Goal: Information Seeking & Learning: Check status

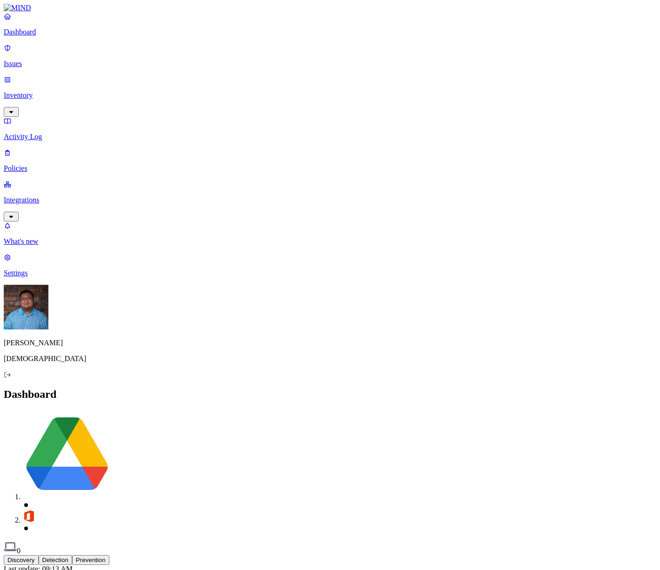
click at [59, 196] on p "Integrations" at bounding box center [330, 200] width 653 height 8
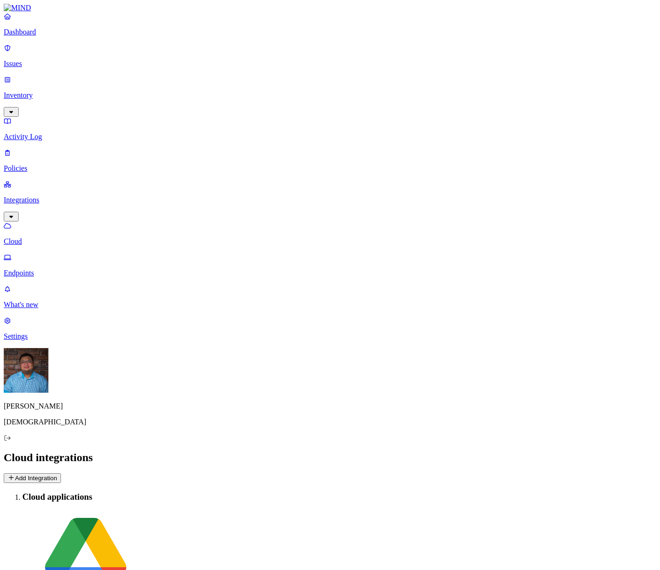
click at [68, 269] on p "Endpoints" at bounding box center [330, 273] width 653 height 8
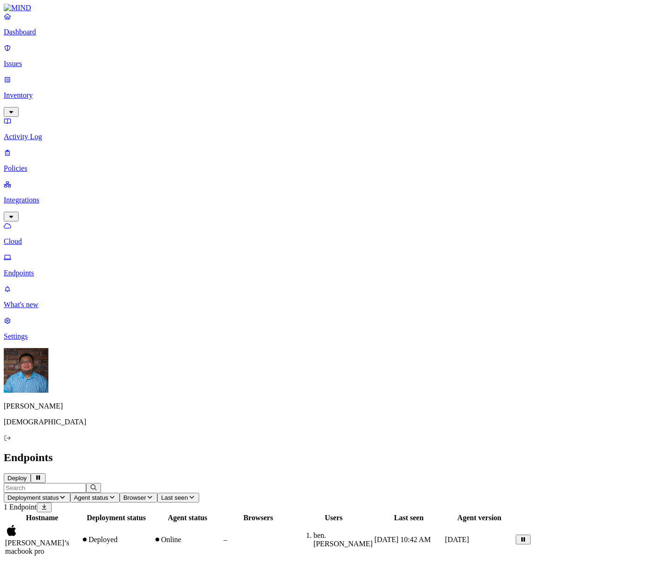
click at [31, 474] on button "Deploy" at bounding box center [17, 479] width 27 height 10
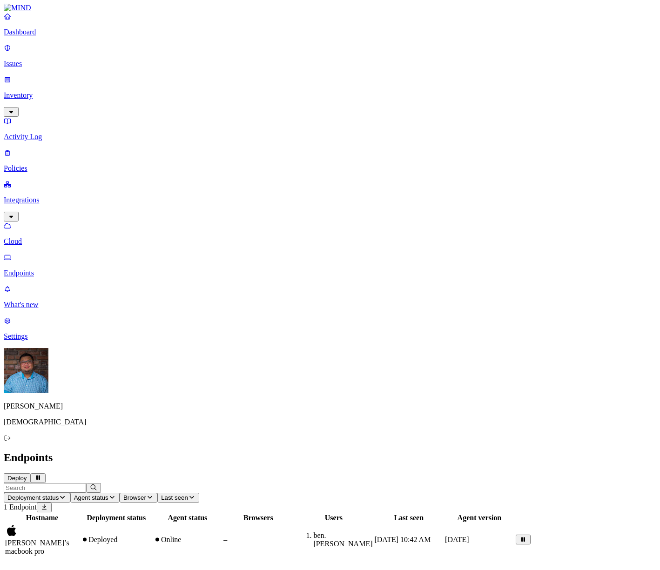
click at [54, 237] on p "Cloud" at bounding box center [330, 241] width 653 height 8
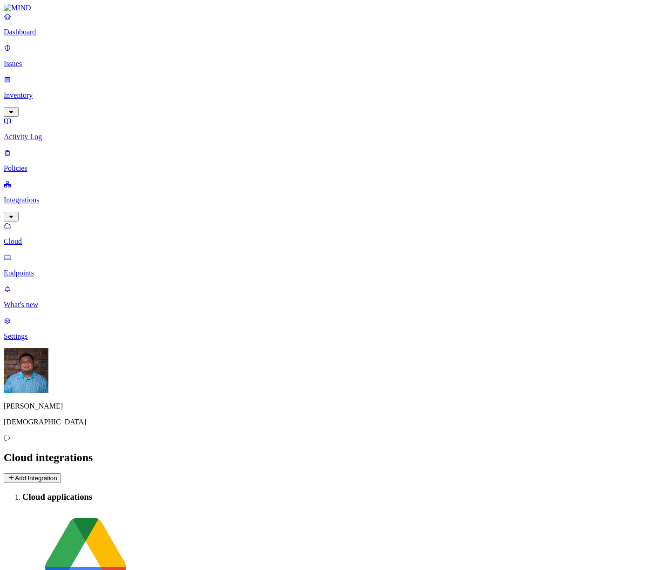
click at [49, 269] on p "Endpoints" at bounding box center [330, 273] width 653 height 8
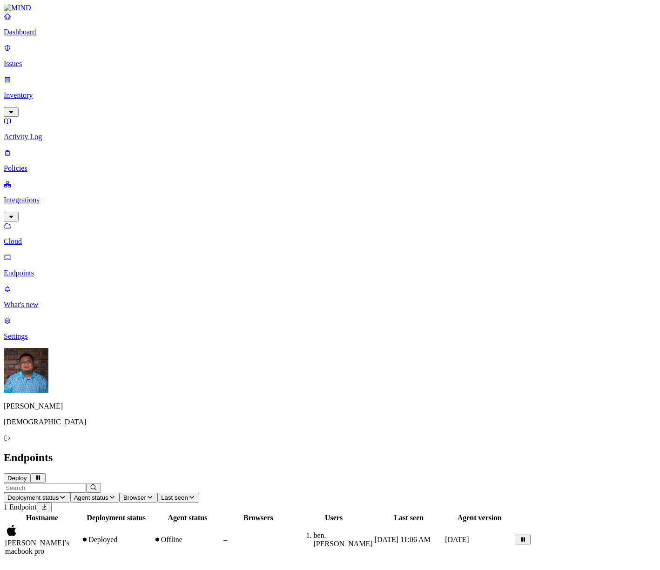
click at [171, 513] on div "Hostname Deployment status Agent status Browsers Users Last seen Agent version …" at bounding box center [330, 535] width 653 height 45
click at [52, 164] on p "Policies" at bounding box center [330, 168] width 653 height 8
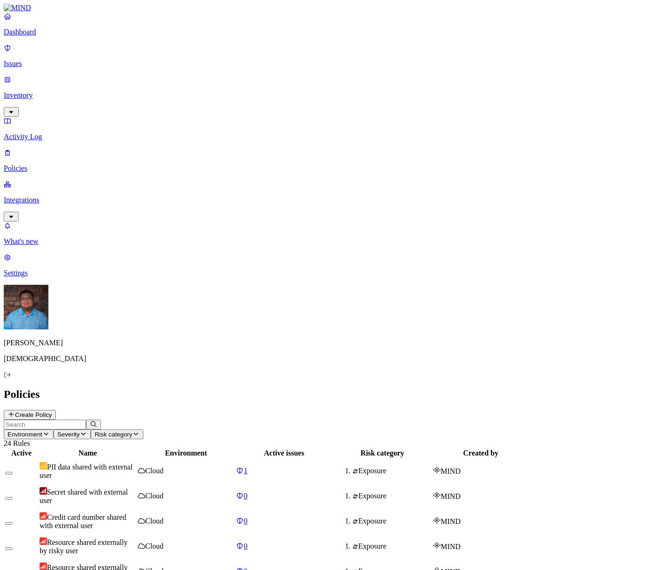
click at [56, 36] on p "Dashboard" at bounding box center [330, 32] width 653 height 8
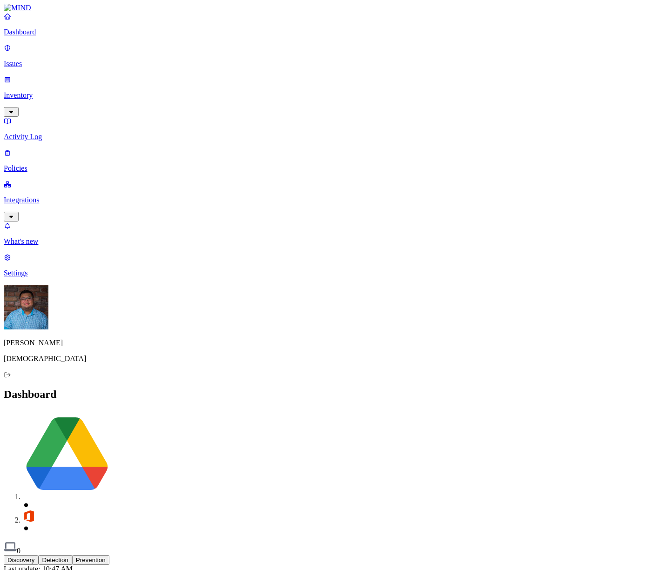
click at [35, 196] on p "Integrations" at bounding box center [330, 200] width 653 height 8
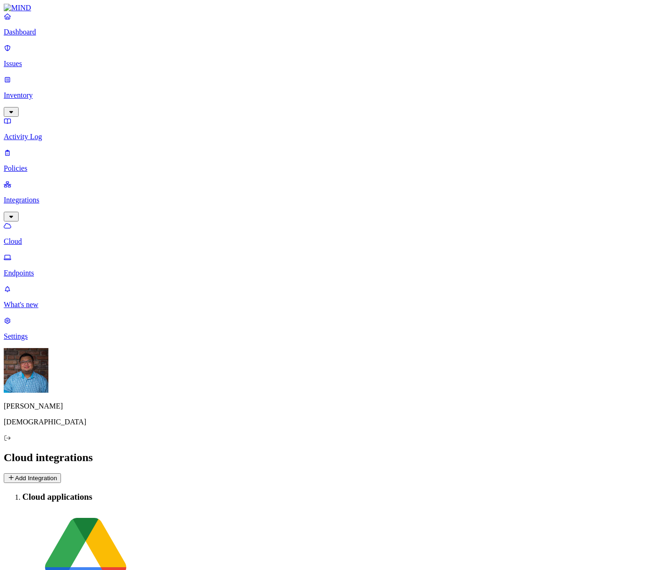
click at [44, 269] on p "Endpoints" at bounding box center [330, 273] width 653 height 8
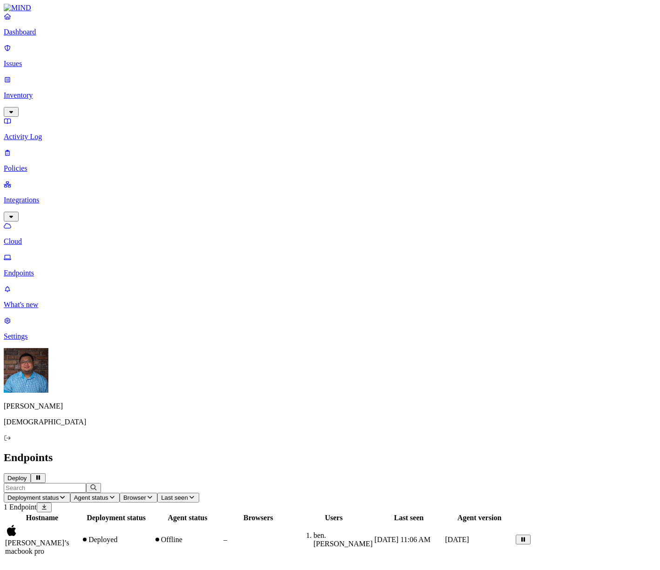
click at [43, 237] on p "Cloud" at bounding box center [330, 241] width 653 height 8
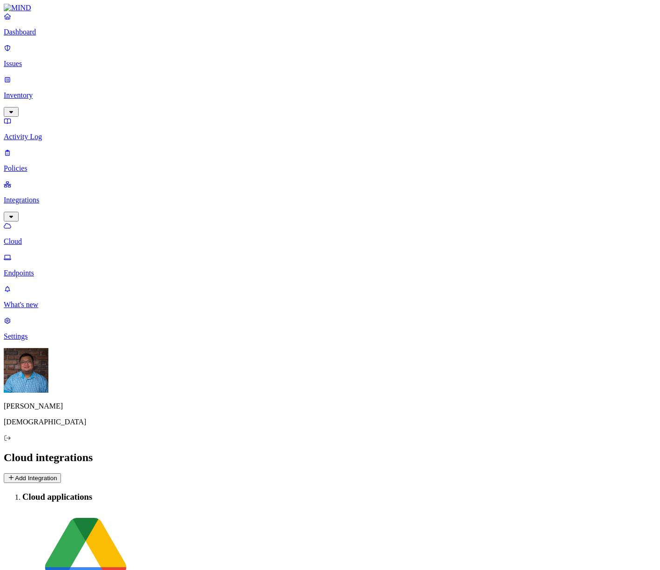
click at [41, 269] on p "Endpoints" at bounding box center [330, 273] width 653 height 8
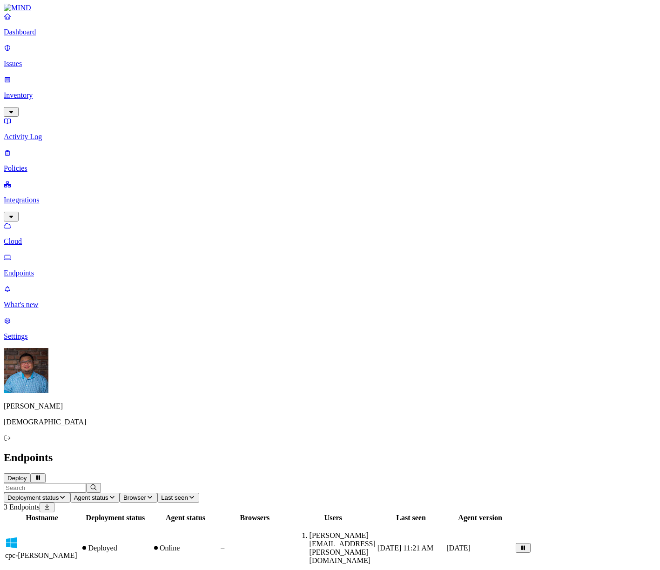
click at [41, 36] on p "Dashboard" at bounding box center [330, 32] width 653 height 8
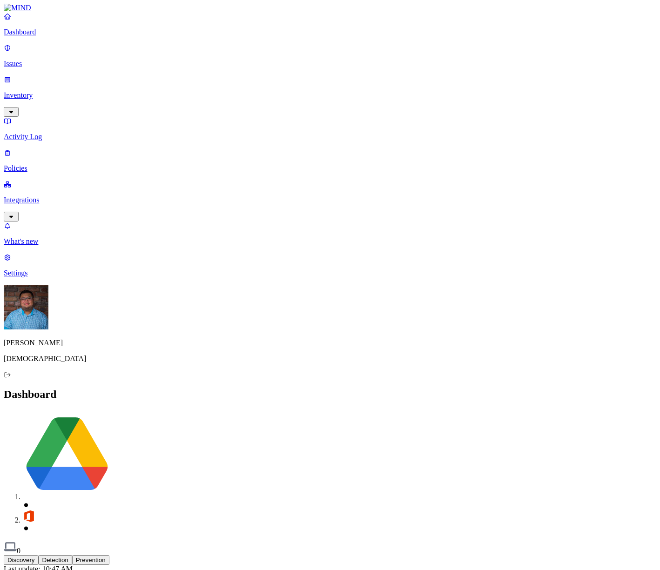
drag, startPoint x: 504, startPoint y: 281, endPoint x: 514, endPoint y: 279, distance: 9.9
drag, startPoint x: 514, startPoint y: 279, endPoint x: 549, endPoint y: 278, distance: 34.9
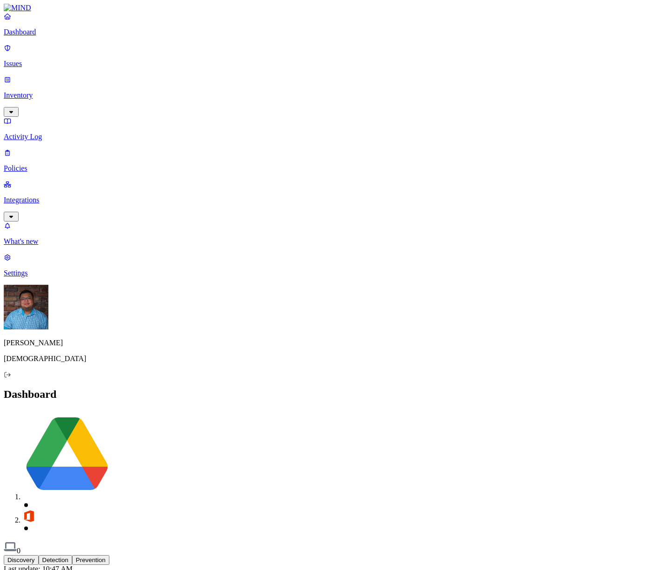
drag, startPoint x: 549, startPoint y: 278, endPoint x: 522, endPoint y: 284, distance: 27.5
click at [54, 91] on p "Inventory" at bounding box center [330, 95] width 653 height 8
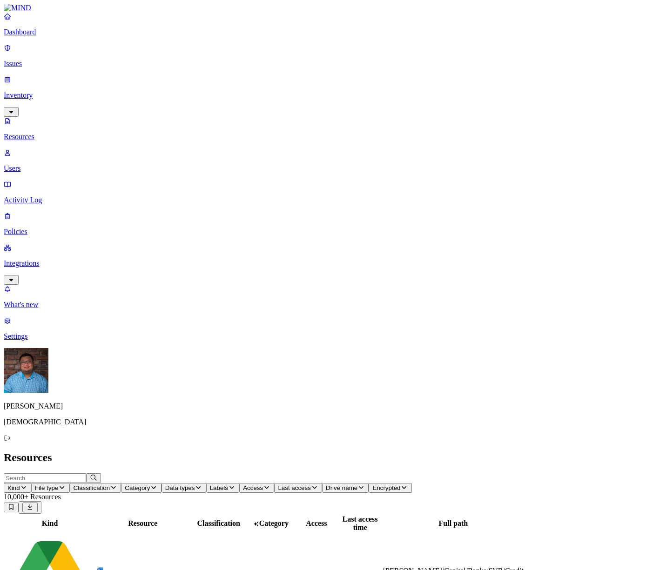
click at [195, 485] on span "Data types" at bounding box center [180, 488] width 30 height 7
type input "aws"
click at [375, 64] on button "button" at bounding box center [378, 62] width 7 height 3
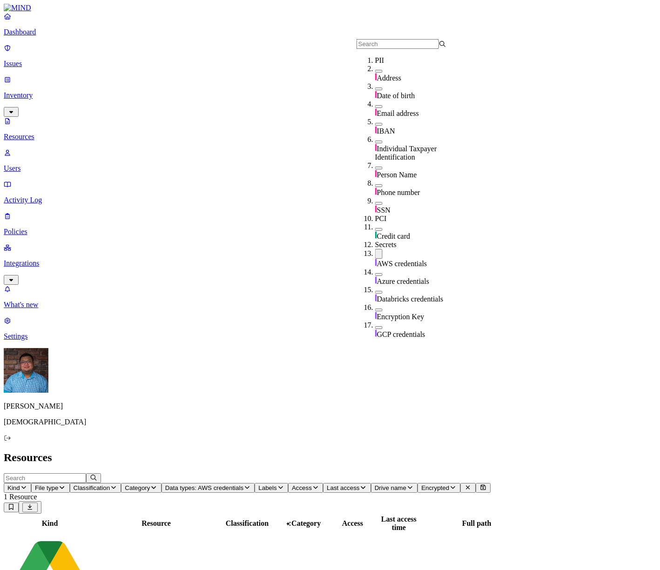
click at [184, 514] on div "Kind Resource Classification Category Access Last access time Full path AWS_TES…" at bounding box center [330, 570] width 653 height 113
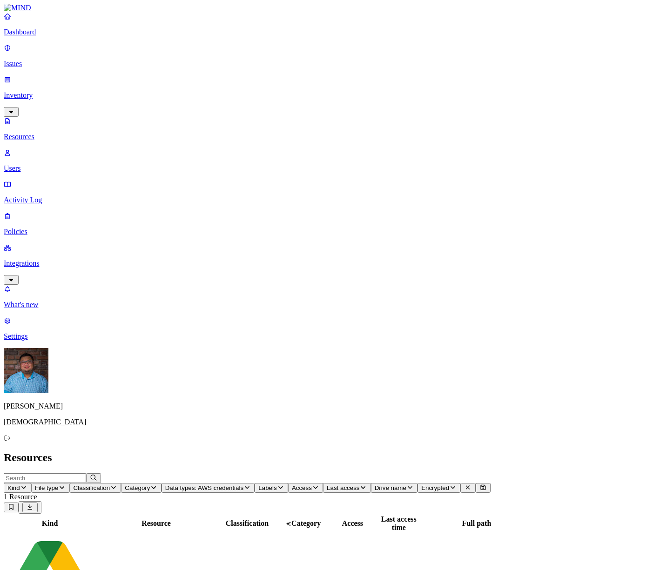
click at [277, 570] on div "Secrets 1" at bounding box center [247, 580] width 59 height 18
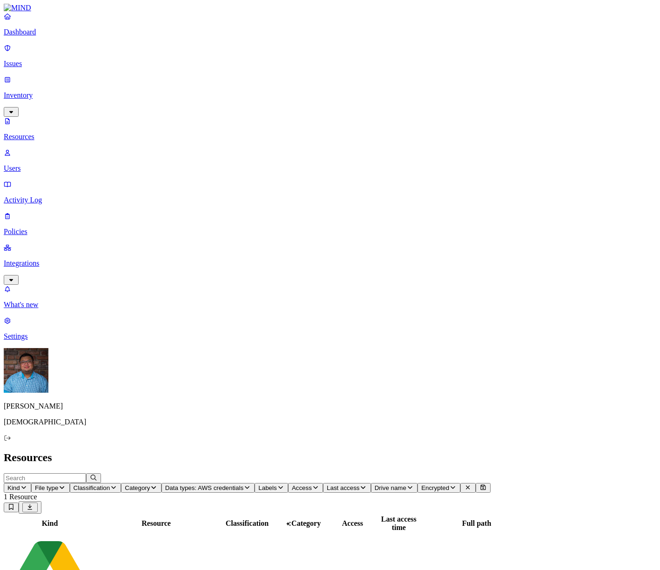
click at [298, 514] on div "Kind Resource Classification Category Access Last access time Full path AWS_TES…" at bounding box center [330, 570] width 653 height 113
click at [47, 164] on p "Users" at bounding box center [330, 168] width 653 height 8
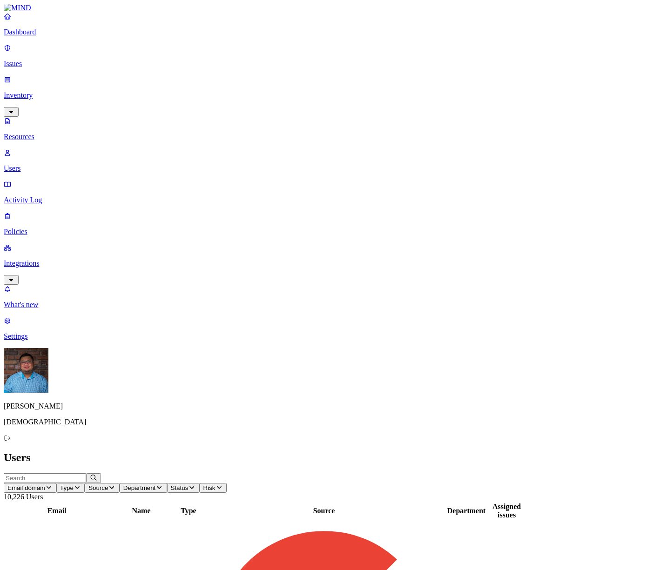
click at [60, 180] on link "Activity Log" at bounding box center [330, 192] width 653 height 24
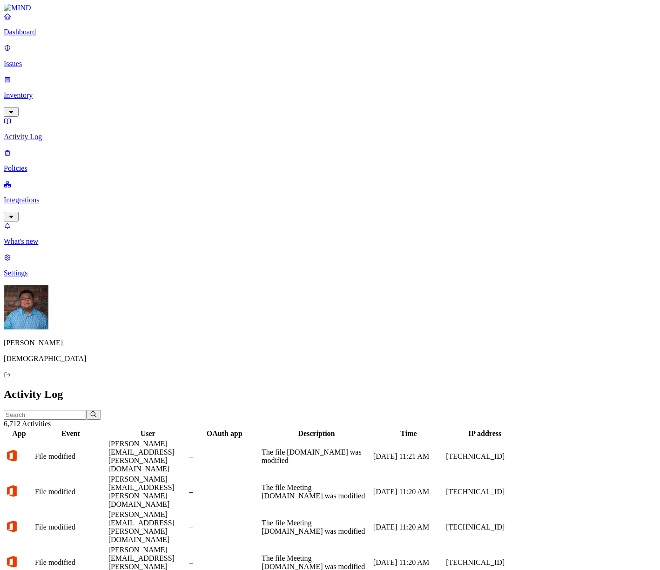
click at [35, 164] on p "Policies" at bounding box center [330, 168] width 653 height 8
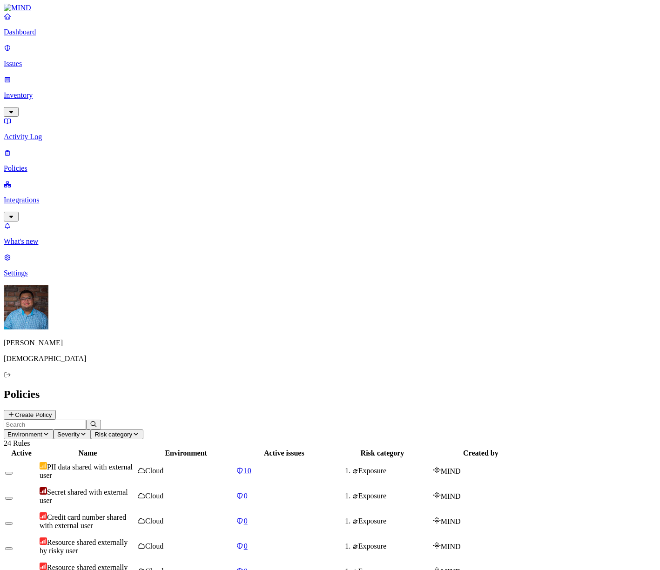
click at [39, 196] on p "Integrations" at bounding box center [330, 200] width 653 height 8
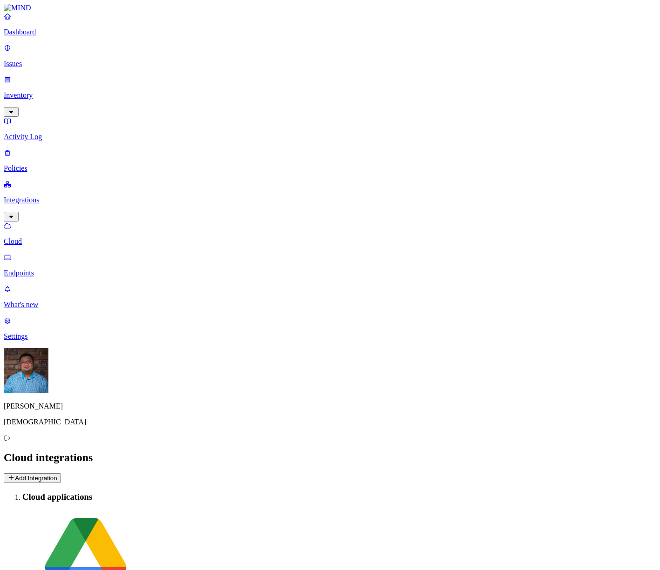
click at [46, 269] on p "Endpoints" at bounding box center [330, 273] width 653 height 8
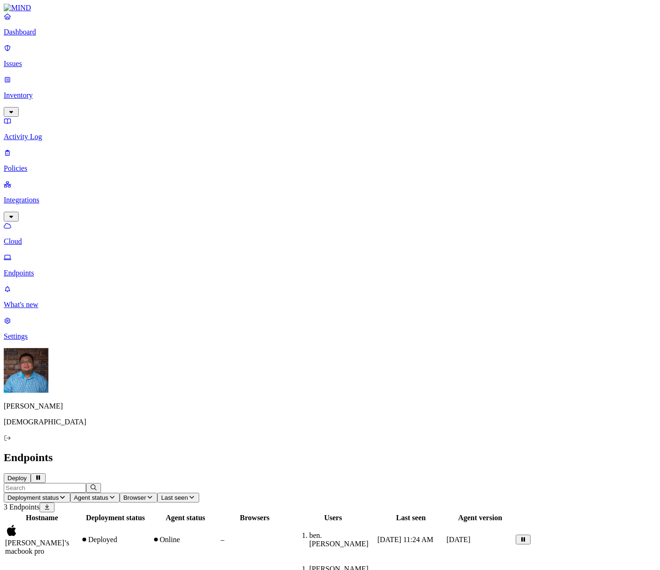
click at [173, 513] on div "Hostname Deployment status Agent status Browsers Users Last seen Agent version …" at bounding box center [330, 581] width 653 height 137
click at [237, 513] on div "Hostname Deployment status Agent status Browsers Users Last seen Agent version …" at bounding box center [330, 581] width 653 height 137
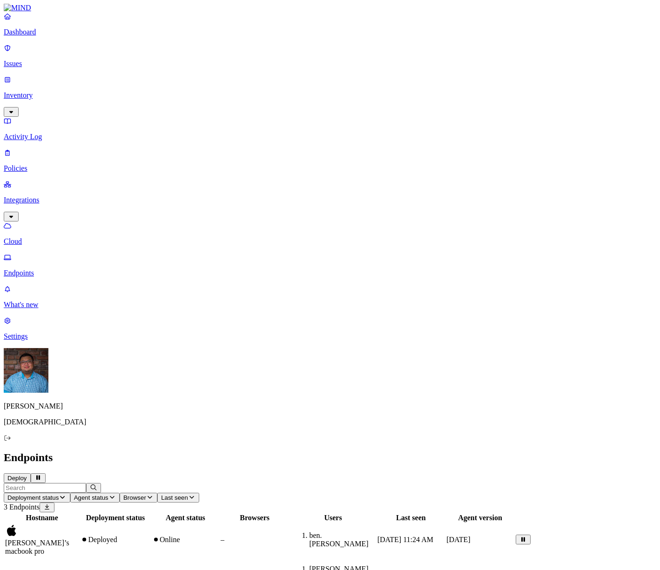
click at [261, 513] on div "Hostname Deployment status Agent status Browsers Users Last seen Agent version …" at bounding box center [330, 581] width 653 height 137
click at [338, 513] on div "Hostname Deployment status Agent status Browsers Users Last seen Agent version …" at bounding box center [330, 581] width 653 height 137
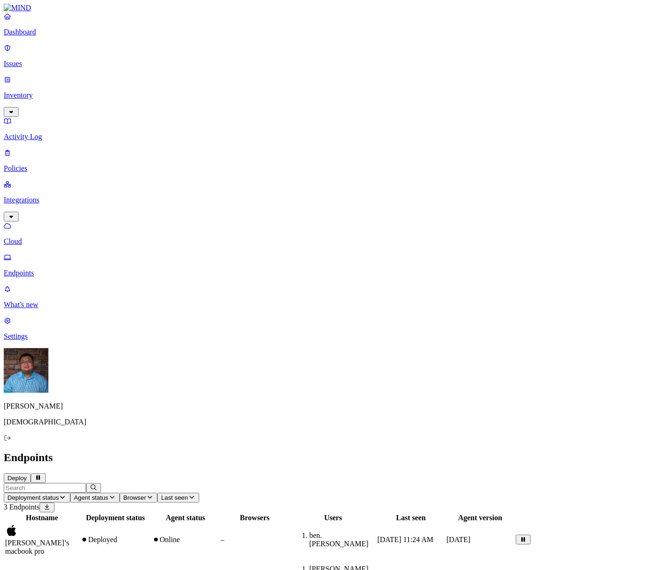
click at [219, 524] on td "Online" at bounding box center [186, 540] width 68 height 33
click at [245, 513] on div "Hostname Deployment status Agent status Browsers Users Last seen Agent version …" at bounding box center [330, 581] width 653 height 137
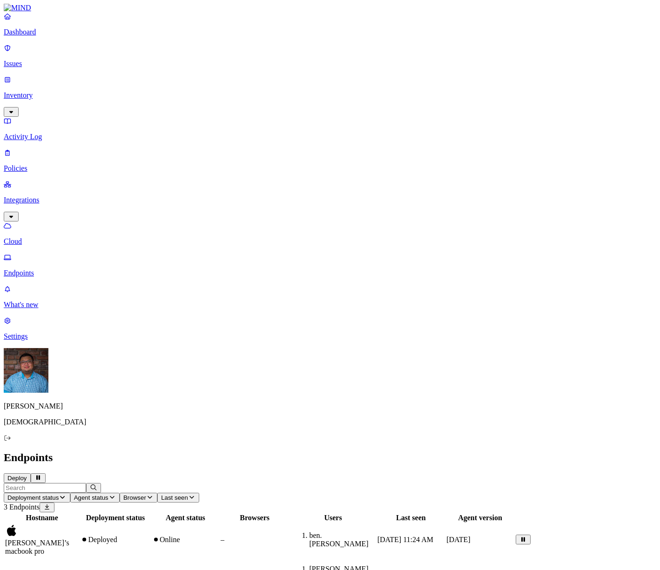
drag, startPoint x: 473, startPoint y: 38, endPoint x: 427, endPoint y: 34, distance: 45.7
copy h3 "cpc-[PERSON_NAME]"
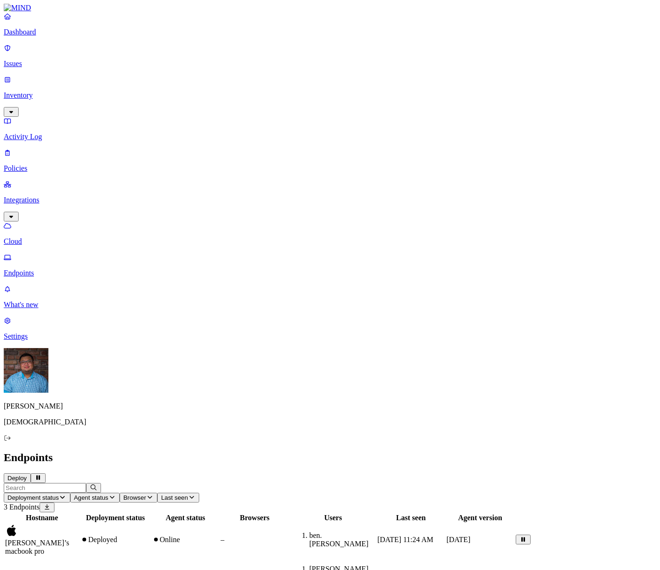
click at [334, 513] on div "Hostname Deployment status Agent status Browsers Users Last seen Agent version …" at bounding box center [330, 581] width 653 height 137
click at [38, 237] on p "Cloud" at bounding box center [330, 241] width 653 height 8
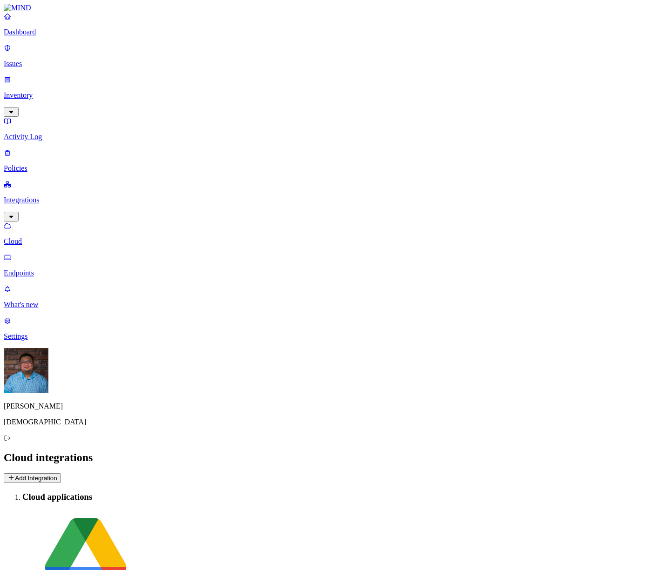
click at [39, 269] on p "Endpoints" at bounding box center [330, 273] width 653 height 8
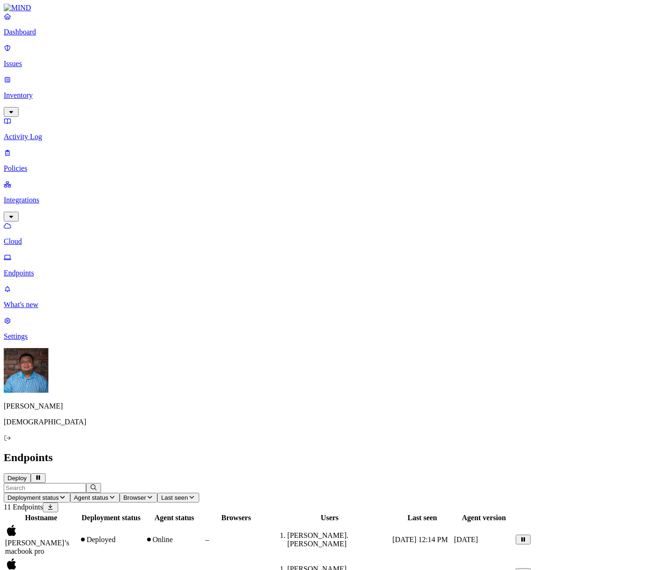
click at [49, 237] on p "Cloud" at bounding box center [330, 241] width 653 height 8
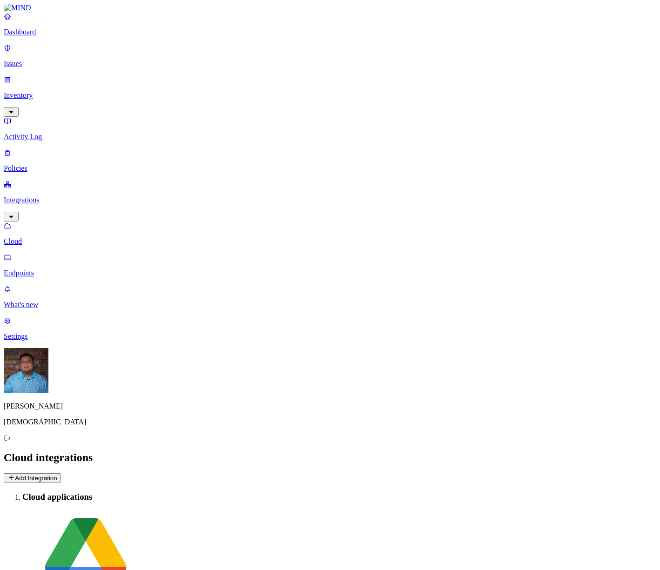
click at [45, 269] on p "Endpoints" at bounding box center [330, 273] width 653 height 8
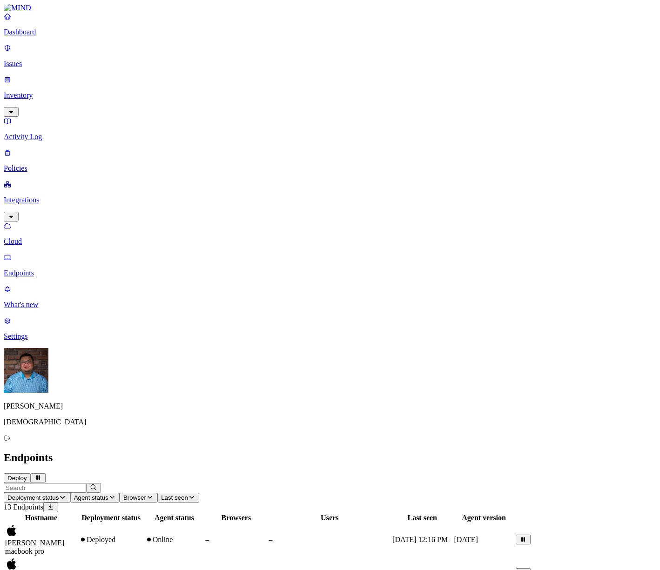
click at [267, 569] on div "–" at bounding box center [235, 573] width 61 height 8
click at [38, 164] on p "Policies" at bounding box center [330, 168] width 653 height 8
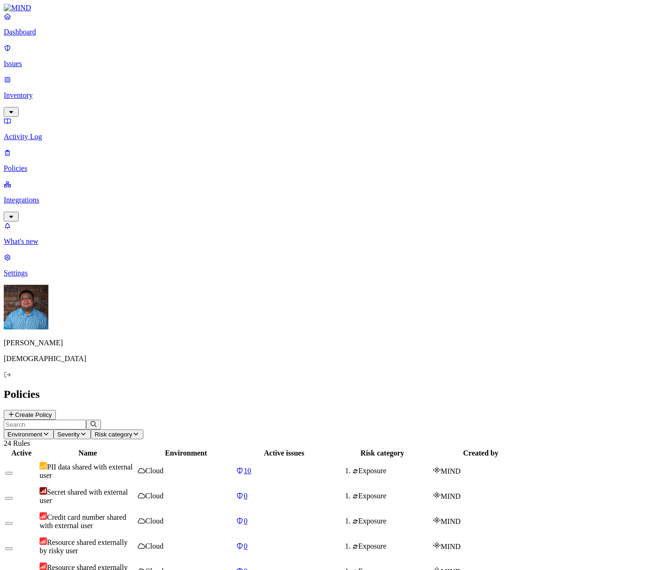
click at [47, 196] on p "Integrations" at bounding box center [330, 200] width 653 height 8
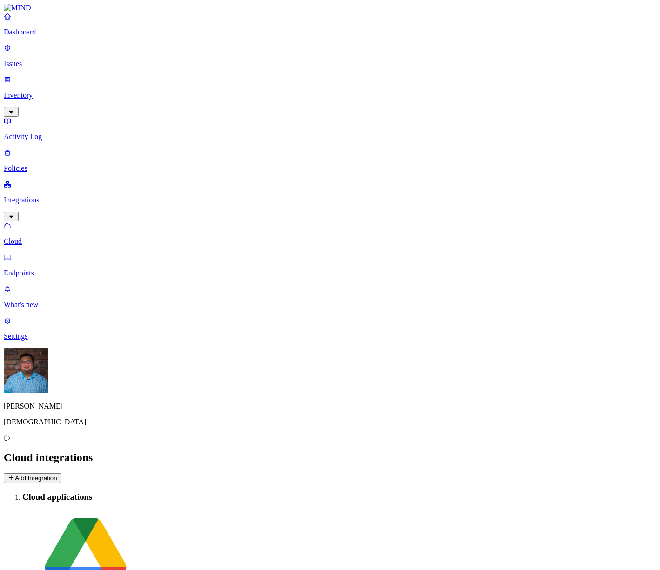
click at [59, 269] on p "Endpoints" at bounding box center [330, 273] width 653 height 8
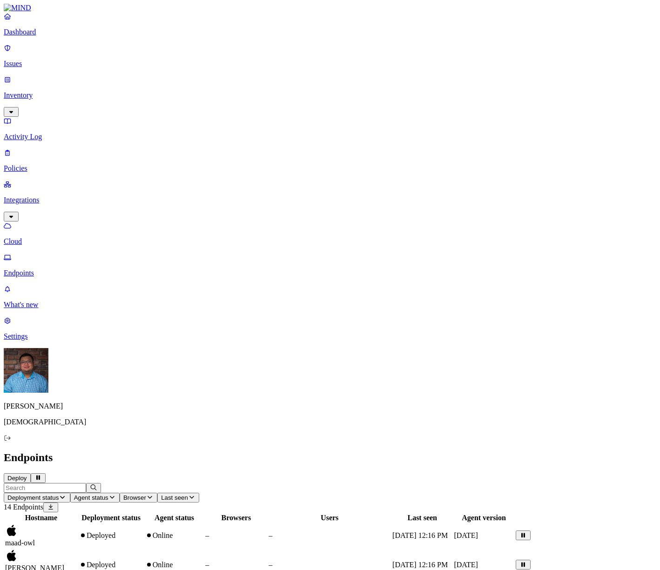
click at [82, 265] on nav "Dashboard Issues Inventory Activity Log Policies Integrations Cloud Endpoints W…" at bounding box center [330, 176] width 653 height 329
